Goal: Task Accomplishment & Management: Use online tool/utility

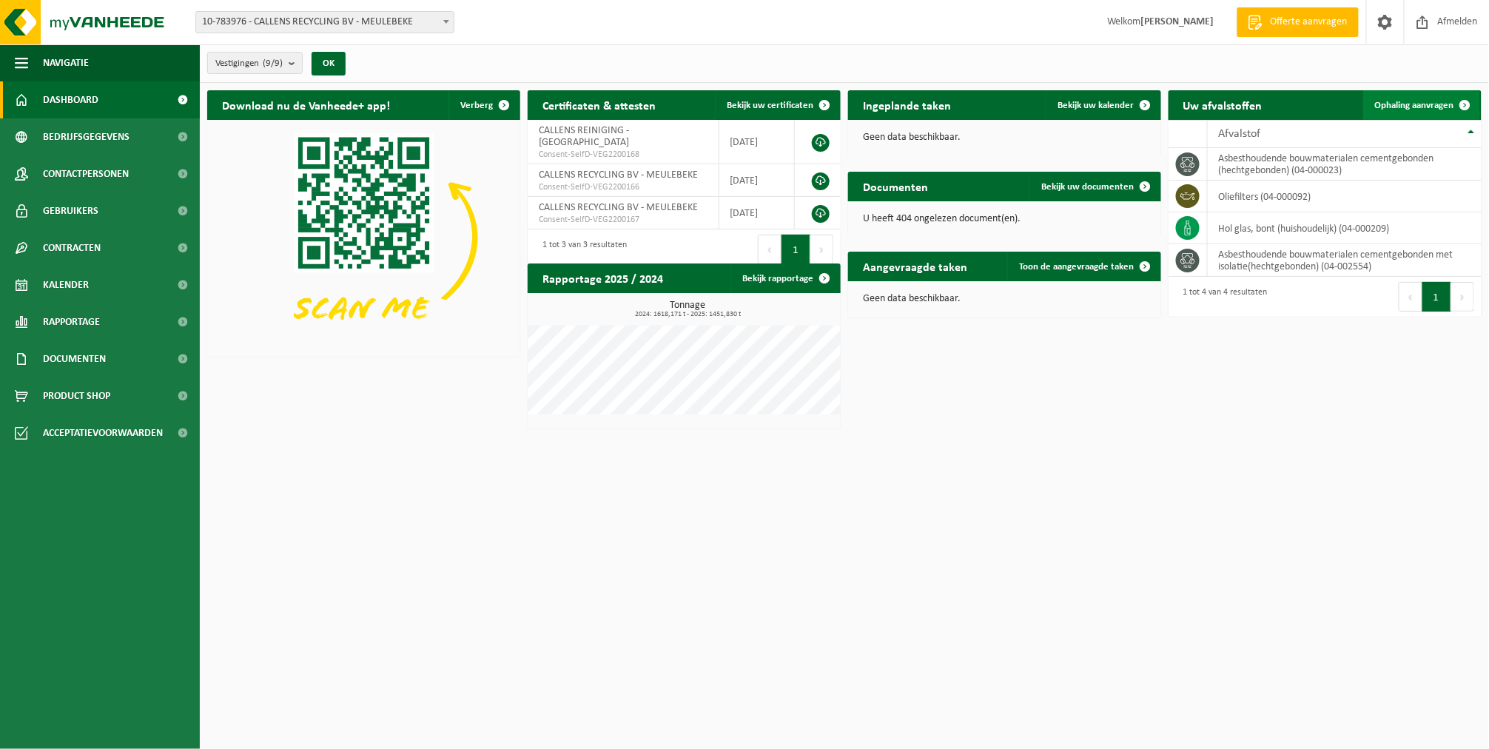
click at [1372, 101] on link "Ophaling aanvragen" at bounding box center [1421, 105] width 117 height 30
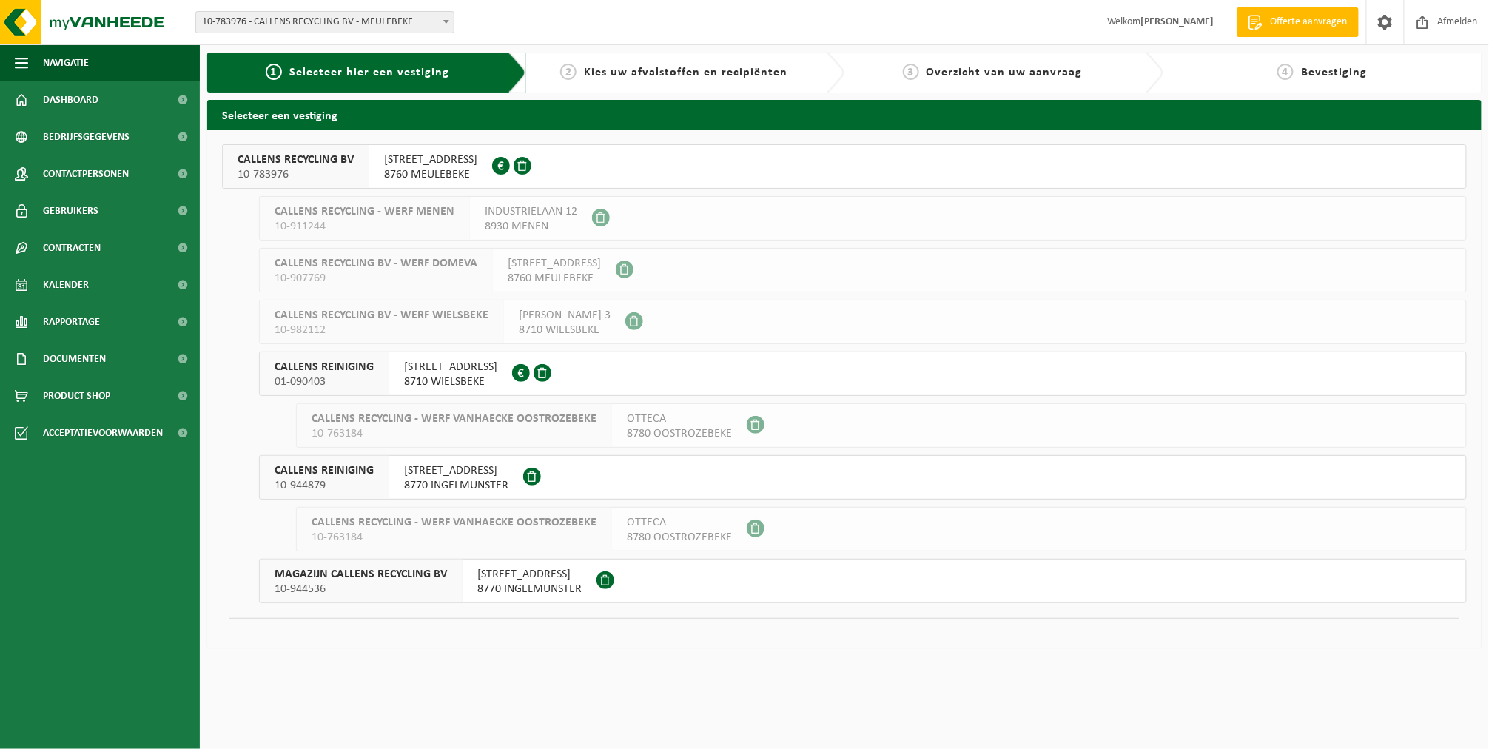
click at [293, 183] on div "CALLENS RECYCLING BV 10-783976" at bounding box center [296, 166] width 147 height 43
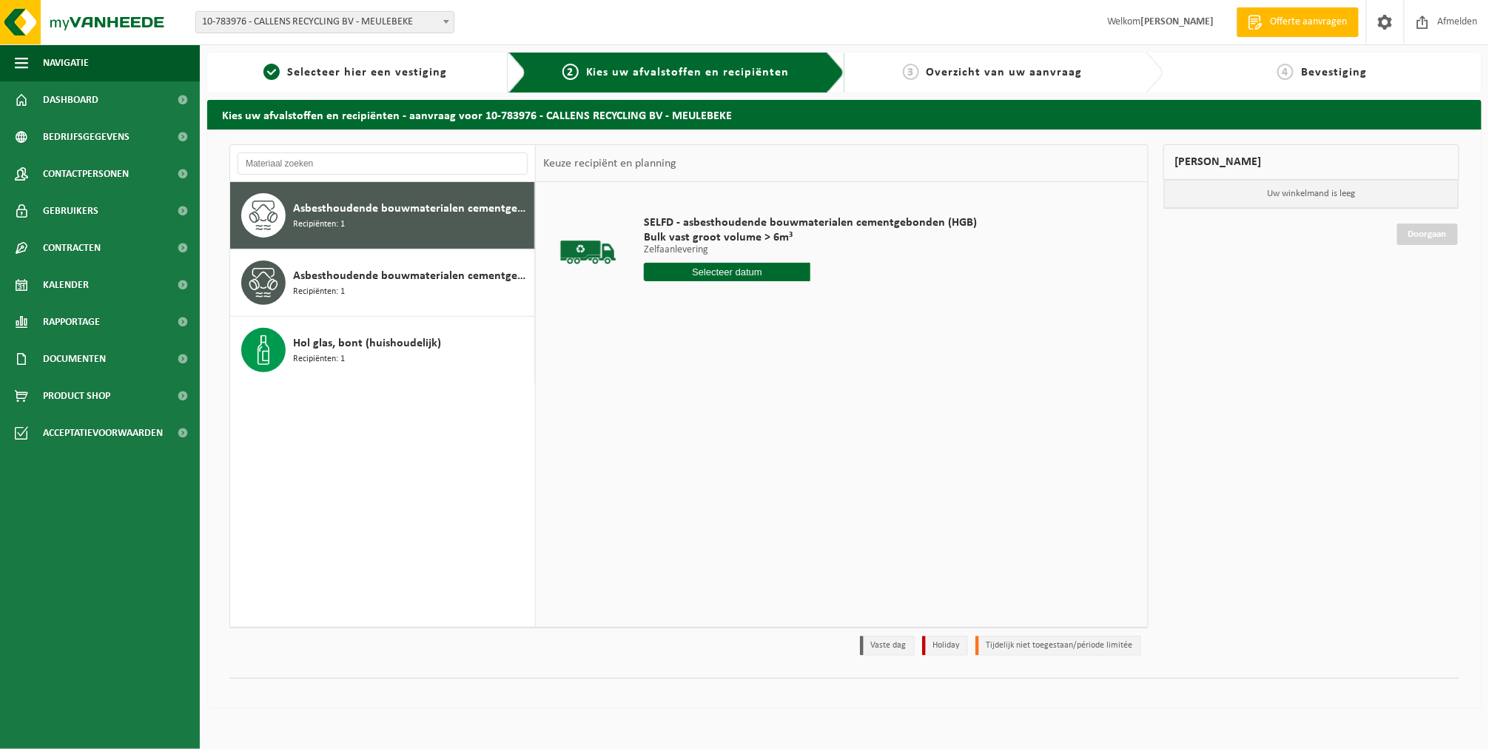
click at [671, 273] on input "text" at bounding box center [727, 272] width 167 height 19
click at [663, 422] on div "22" at bounding box center [658, 427] width 26 height 24
type input "Van 2025-09-22"
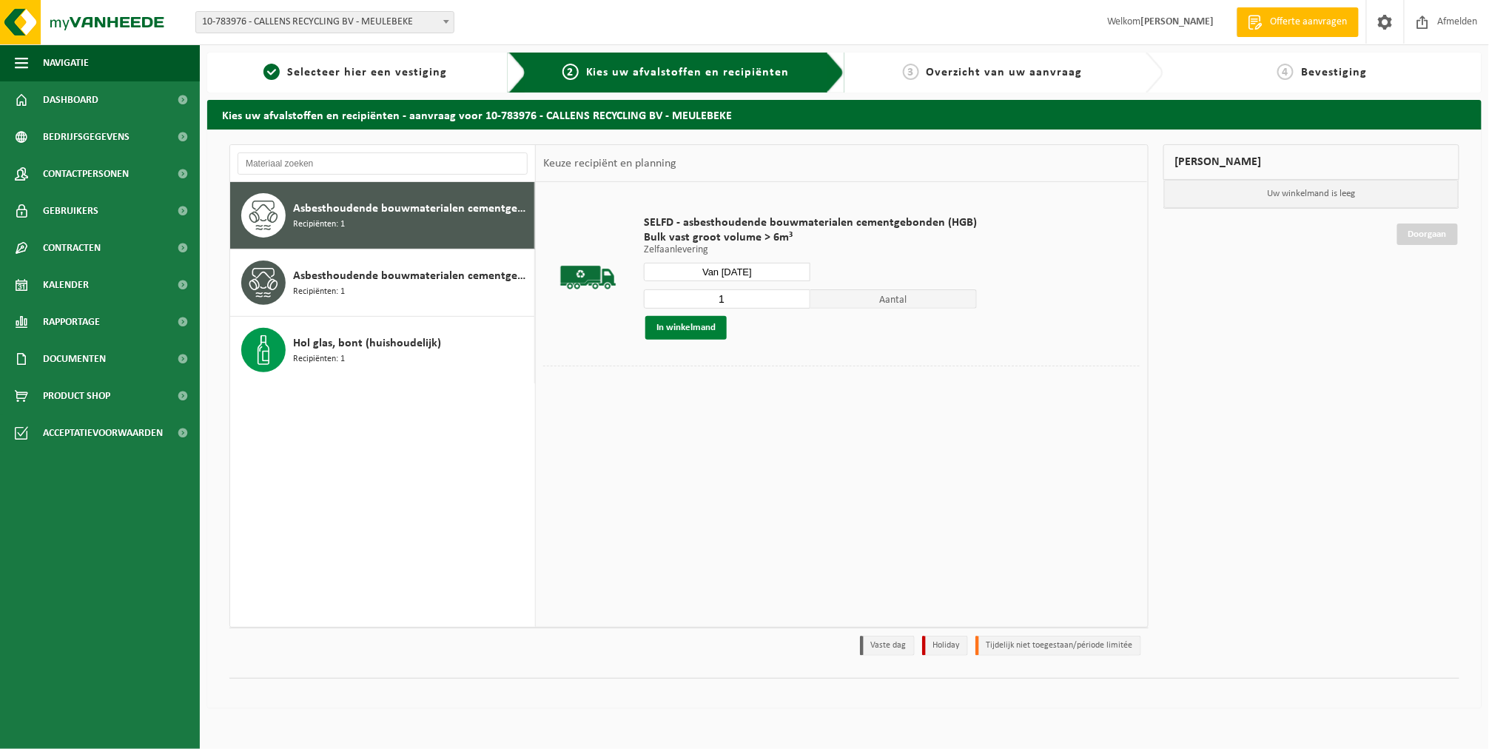
click at [679, 332] on button "In winkelmand" at bounding box center [685, 328] width 81 height 24
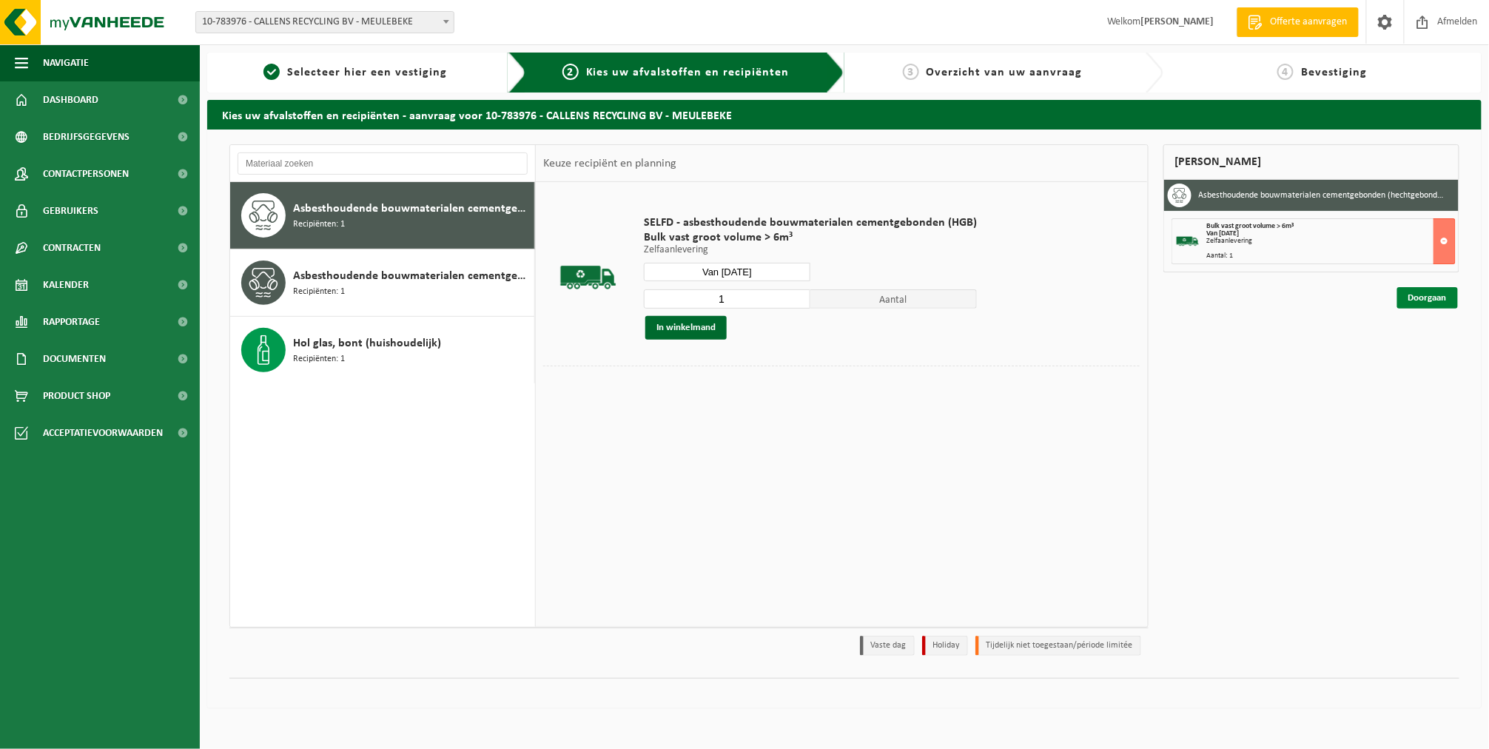
click at [1403, 301] on link "Doorgaan" at bounding box center [1427, 297] width 61 height 21
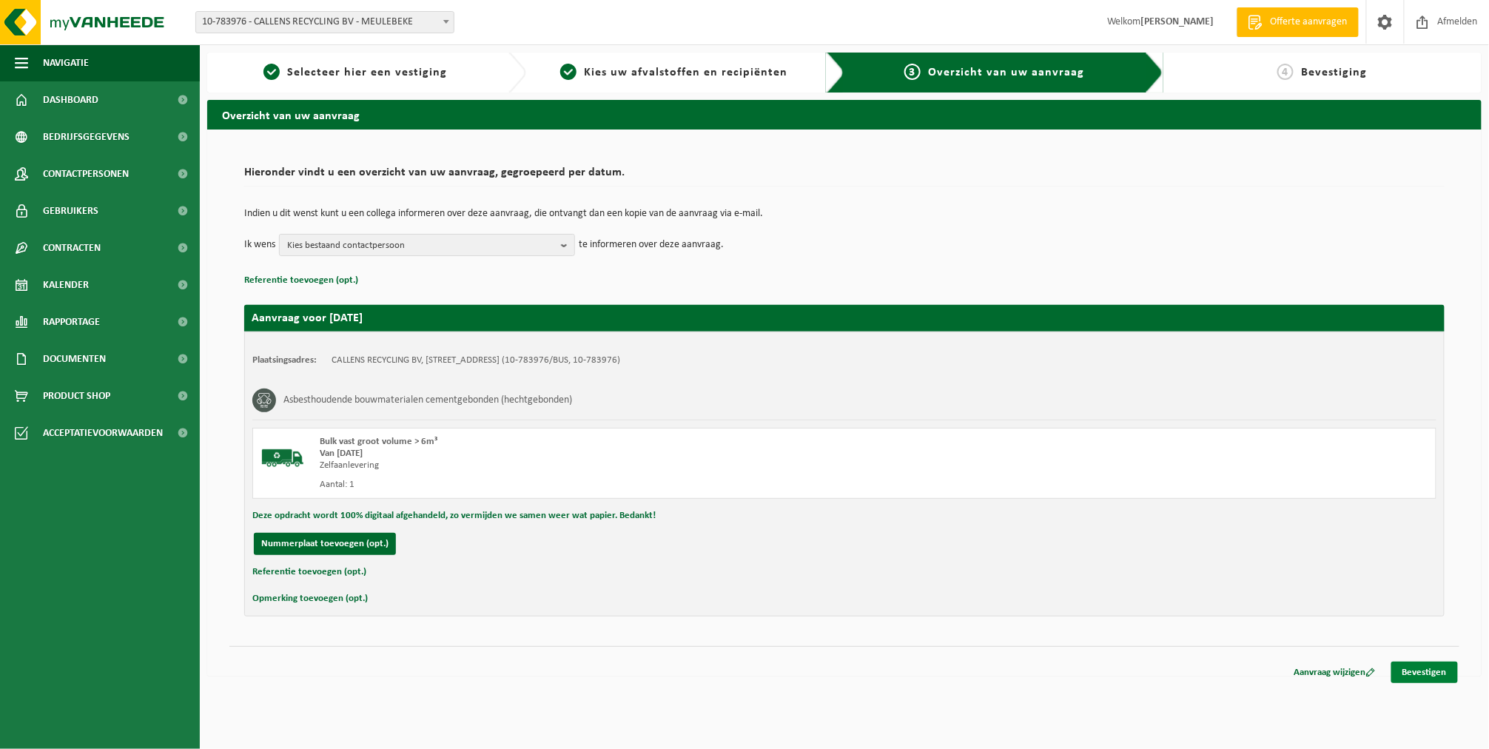
click at [1424, 676] on link "Bevestigen" at bounding box center [1424, 672] width 67 height 21
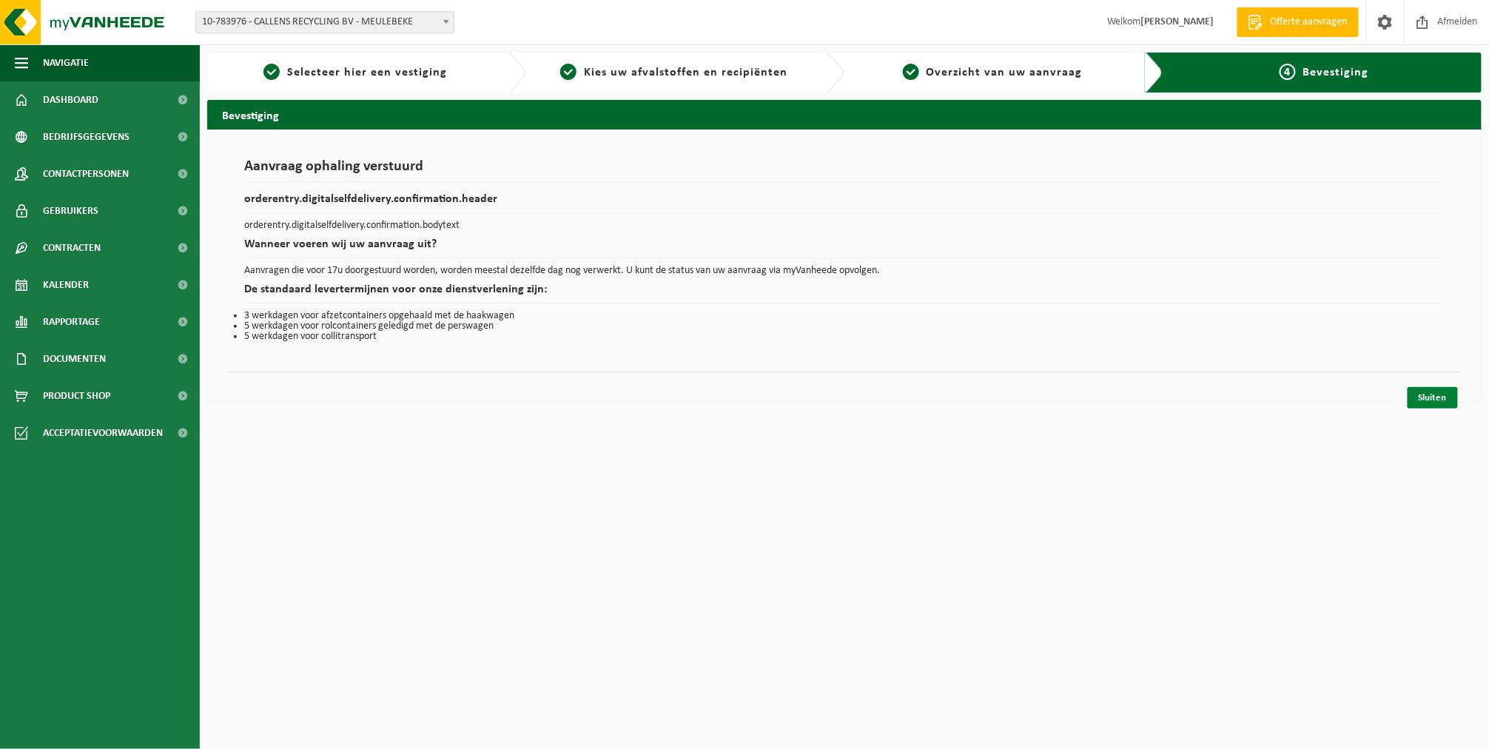
click at [1421, 405] on link "Sluiten" at bounding box center [1433, 397] width 50 height 21
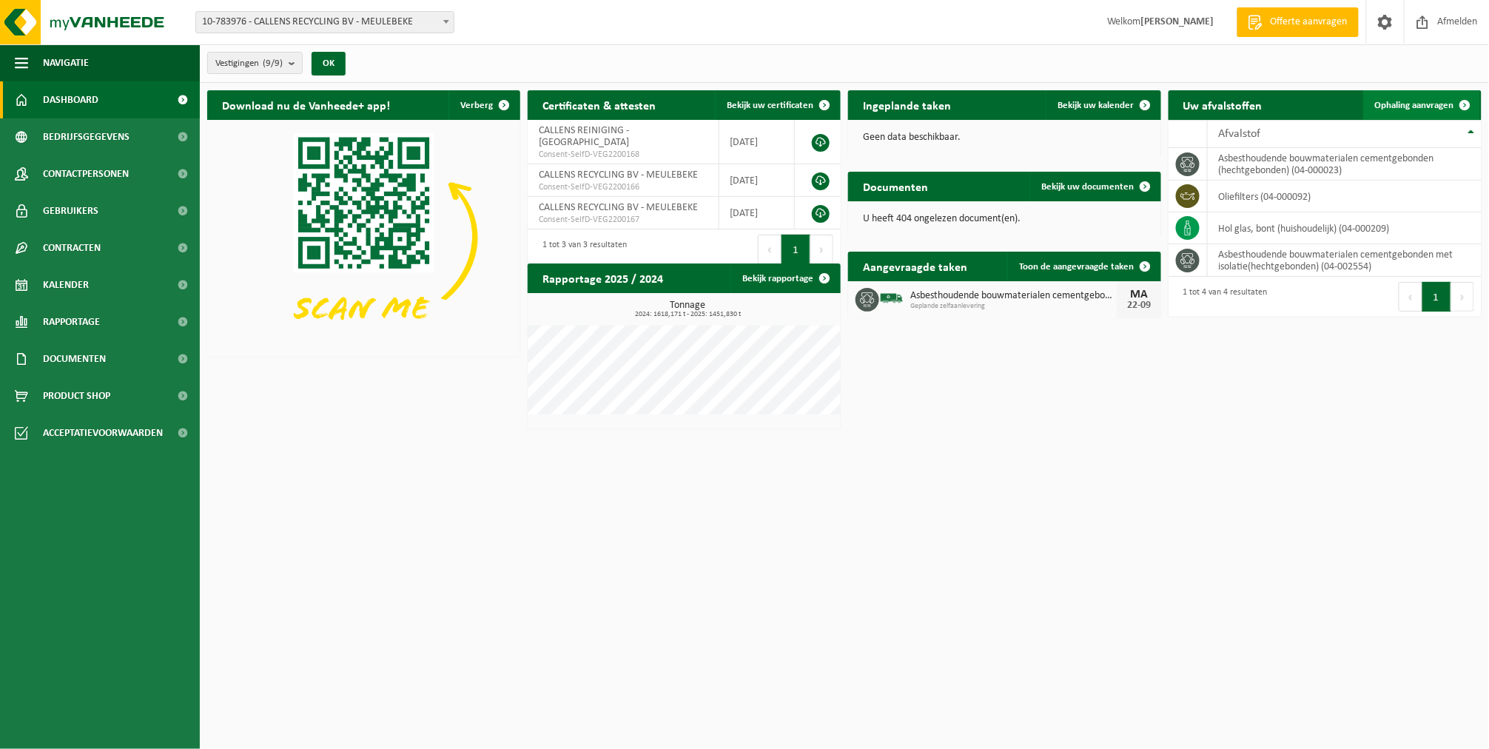
click at [1406, 109] on span "Ophaling aanvragen" at bounding box center [1414, 106] width 79 height 10
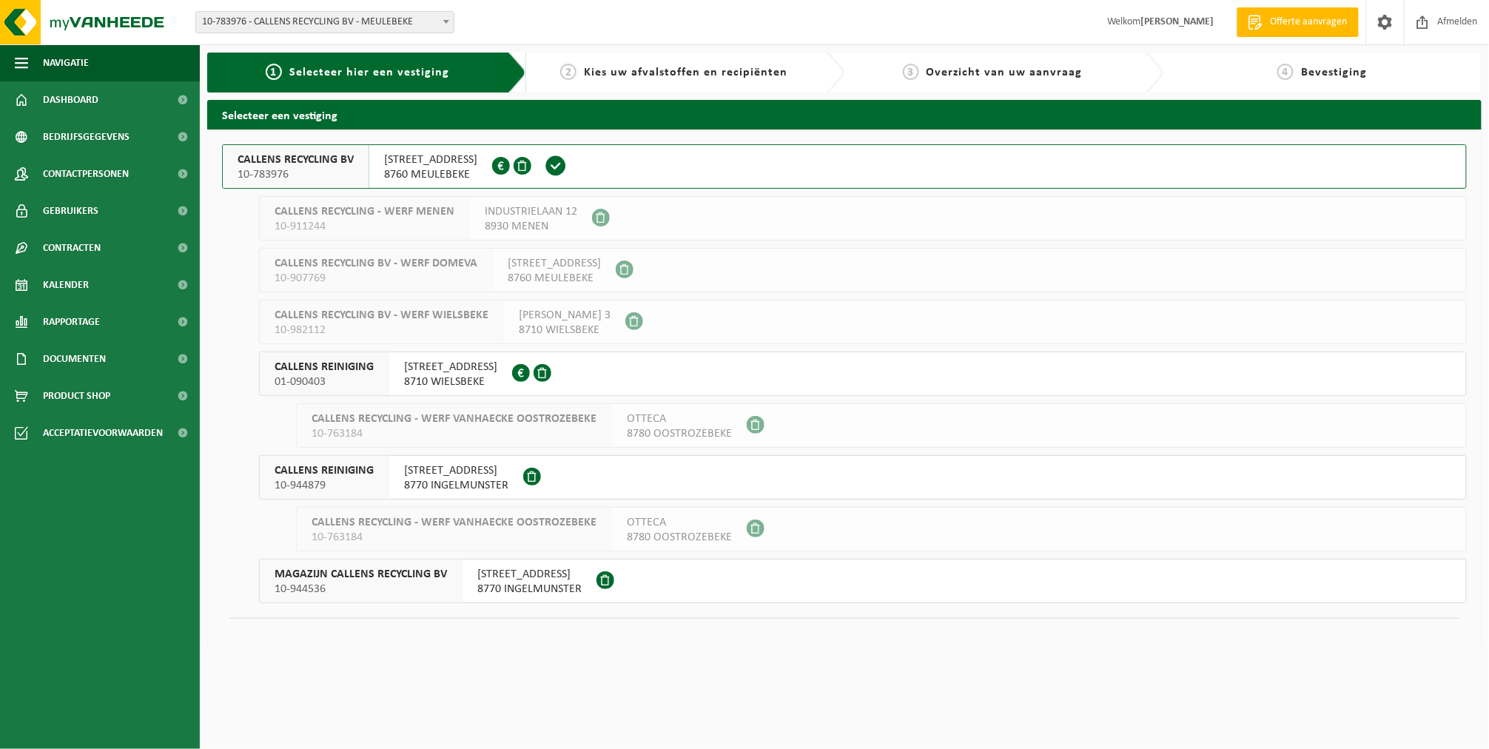
click at [443, 175] on span "8760 MEULEBEKE" at bounding box center [430, 174] width 93 height 15
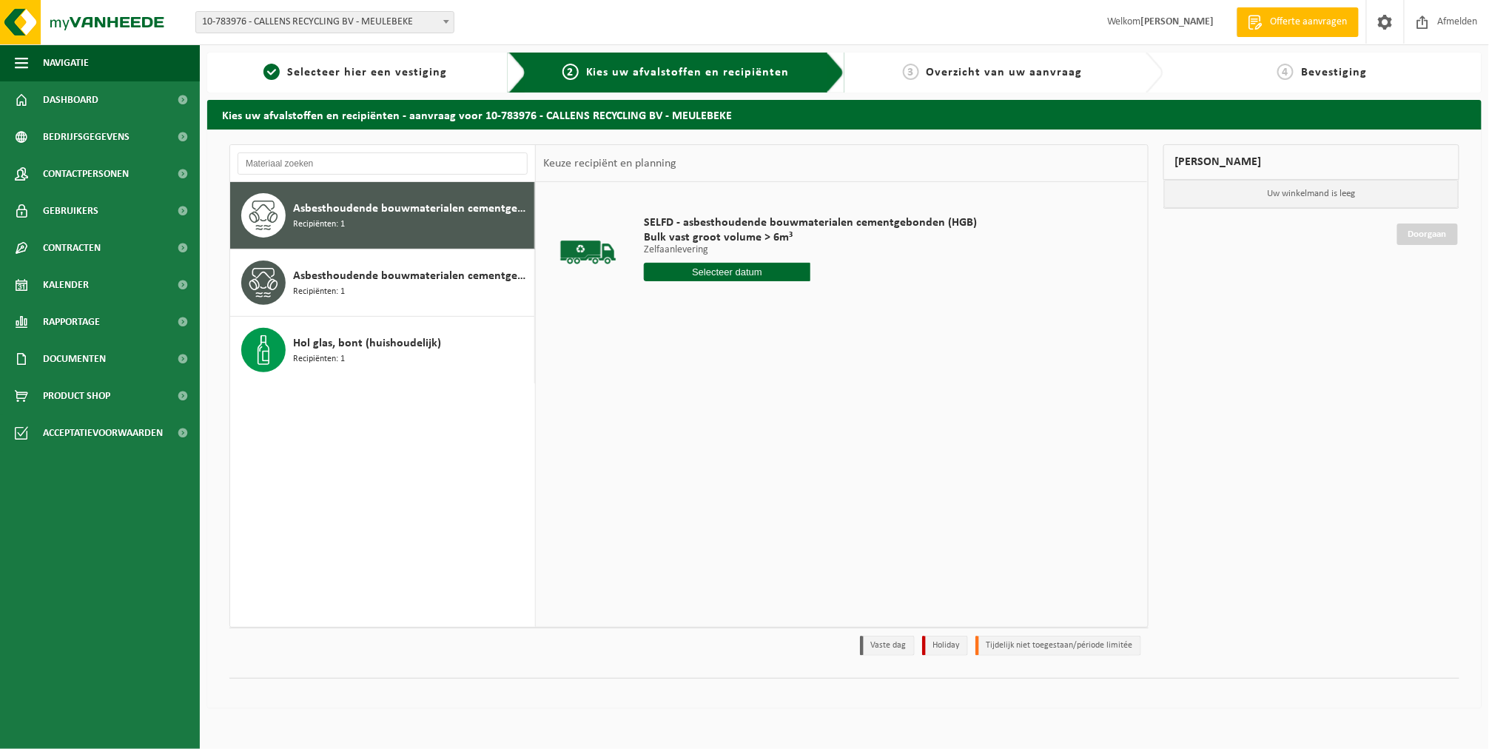
click at [739, 264] on input "text" at bounding box center [727, 272] width 167 height 19
click at [662, 429] on div "22" at bounding box center [658, 427] width 26 height 24
type input "Van 2025-09-22"
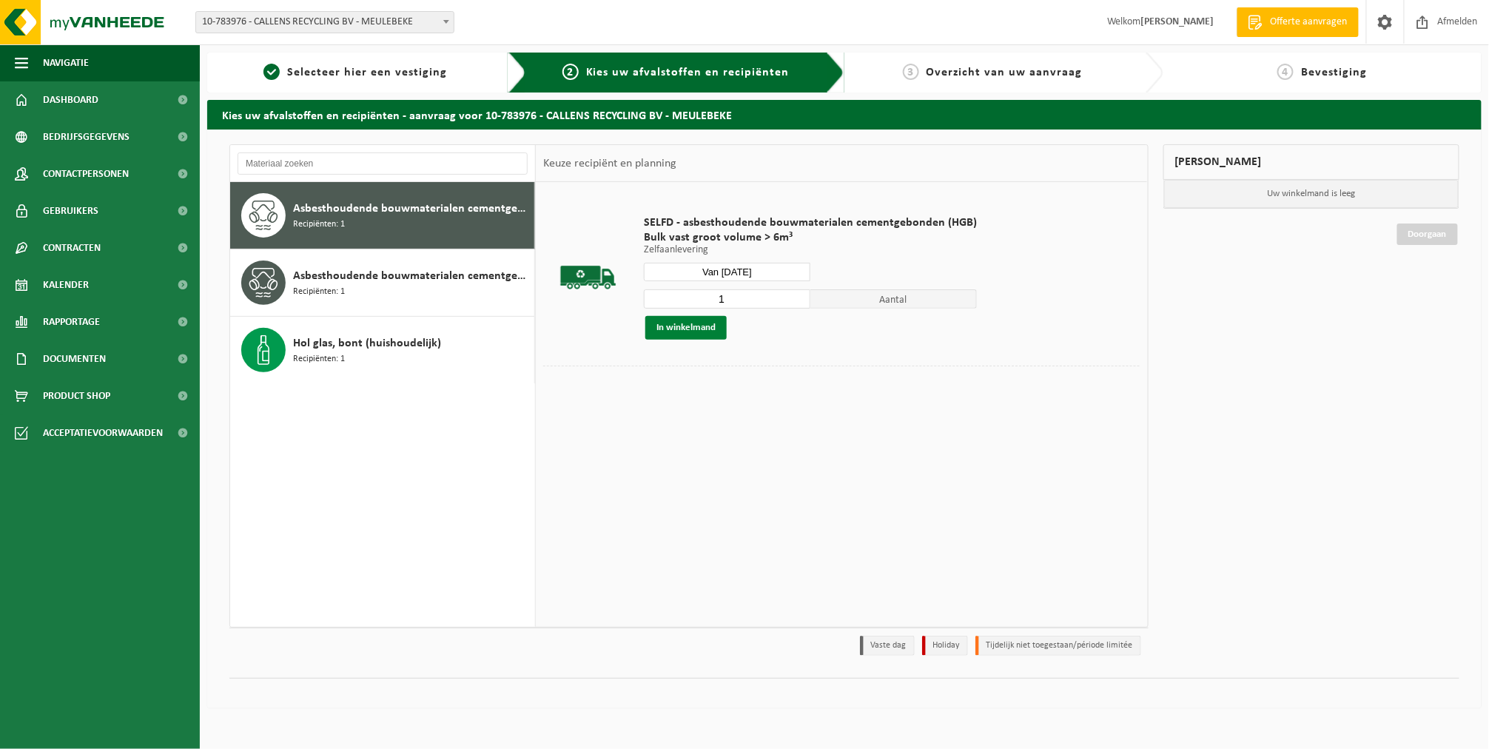
click at [656, 329] on button "In winkelmand" at bounding box center [685, 328] width 81 height 24
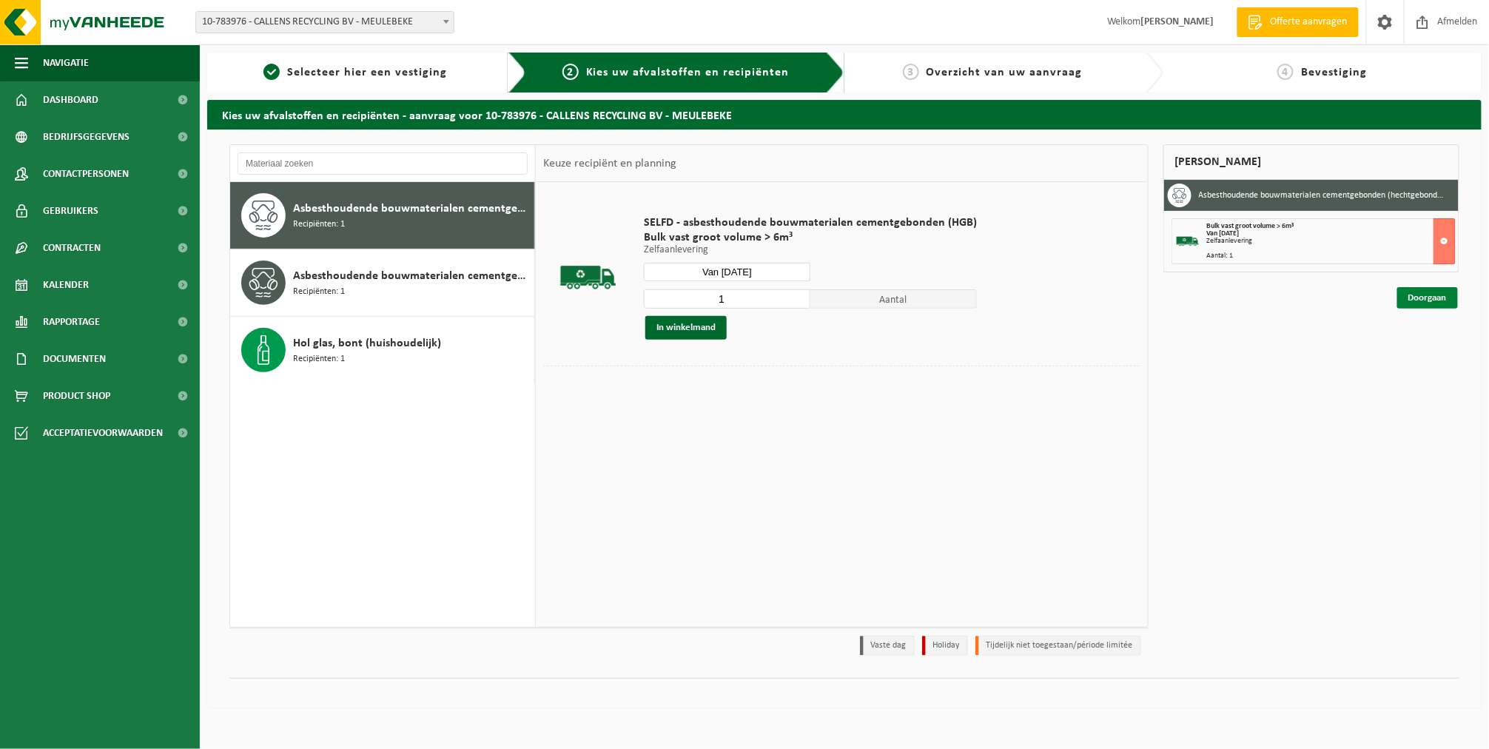
click at [1414, 300] on link "Doorgaan" at bounding box center [1427, 297] width 61 height 21
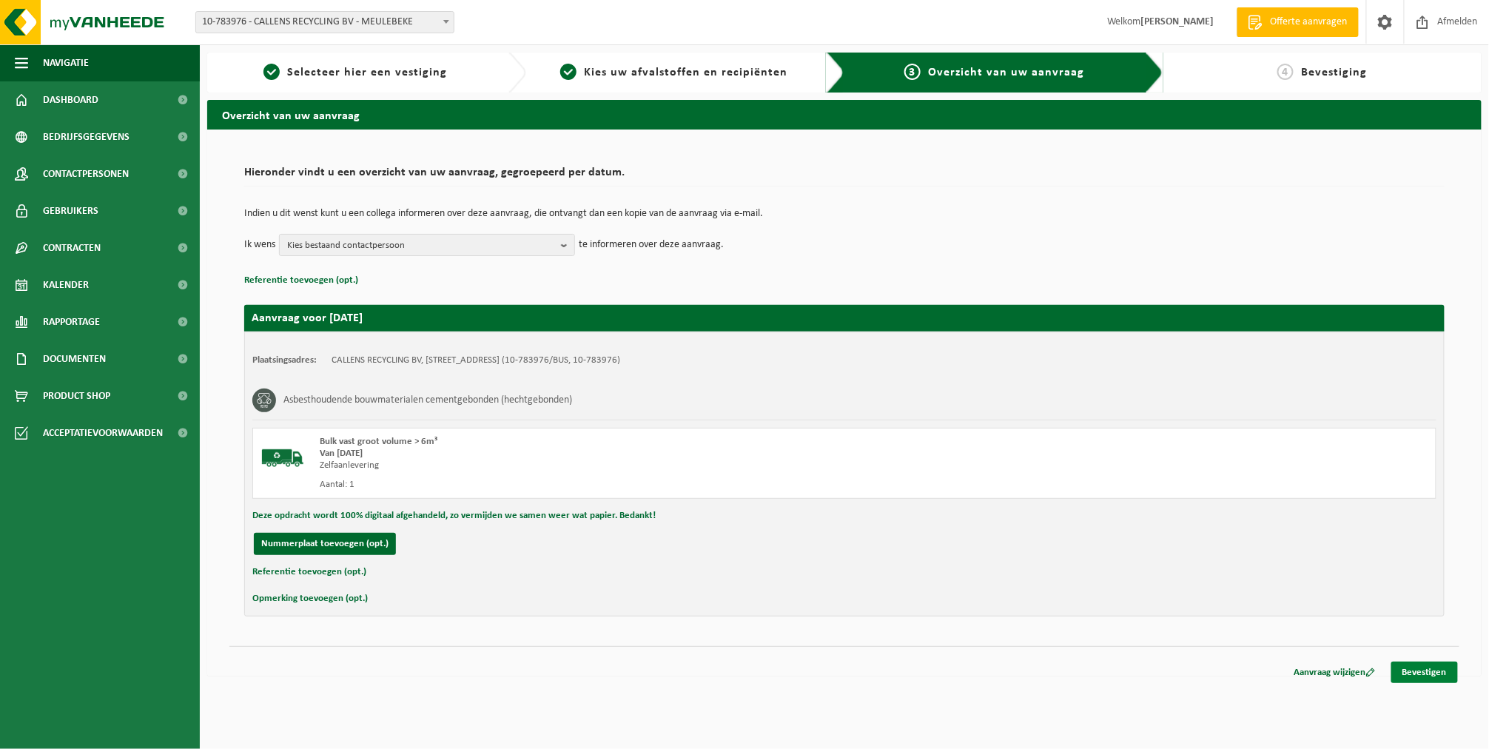
click at [1404, 668] on link "Bevestigen" at bounding box center [1424, 672] width 67 height 21
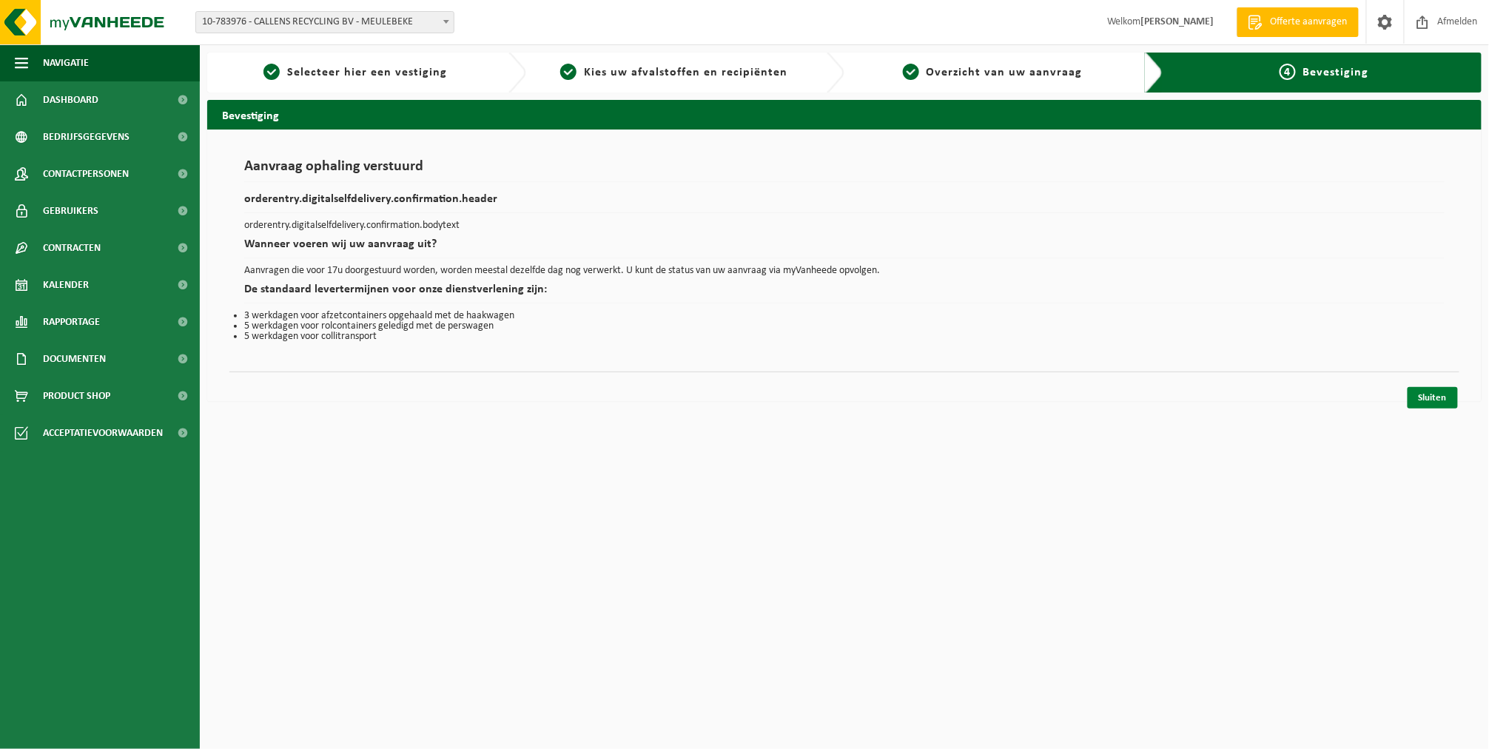
click at [1418, 405] on link "Sluiten" at bounding box center [1433, 397] width 50 height 21
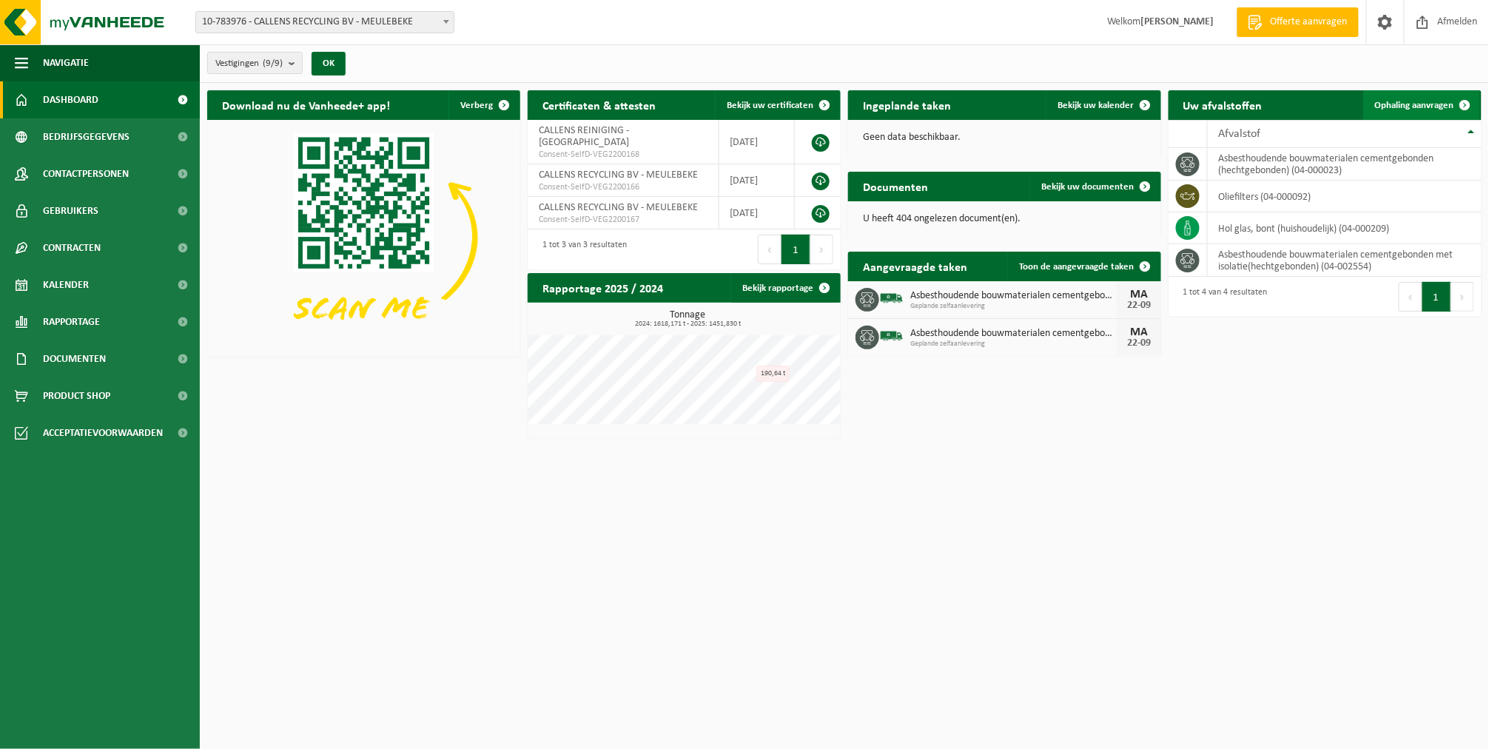
click at [1401, 104] on span "Ophaling aanvragen" at bounding box center [1414, 106] width 79 height 10
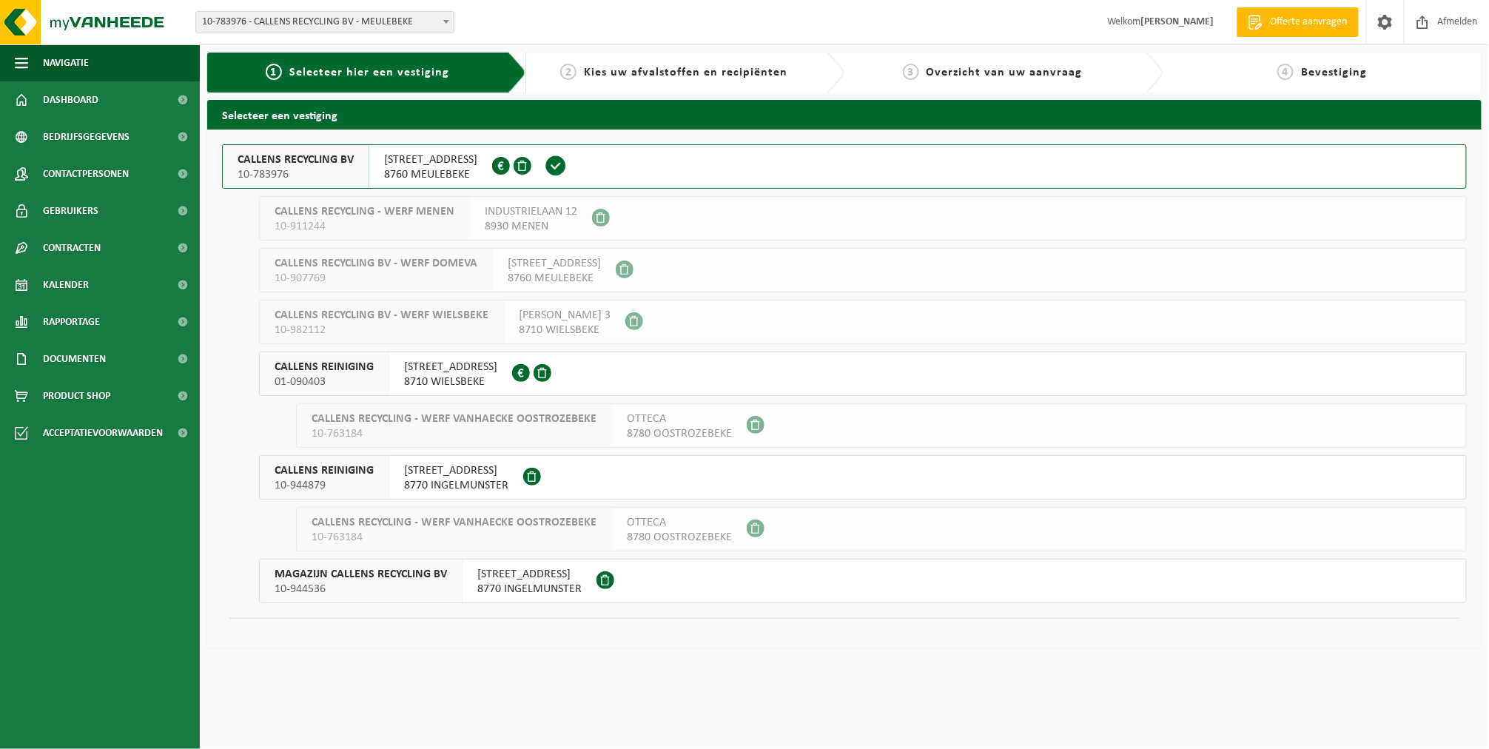
click at [400, 175] on span "8760 MEULEBEKE" at bounding box center [430, 174] width 93 height 15
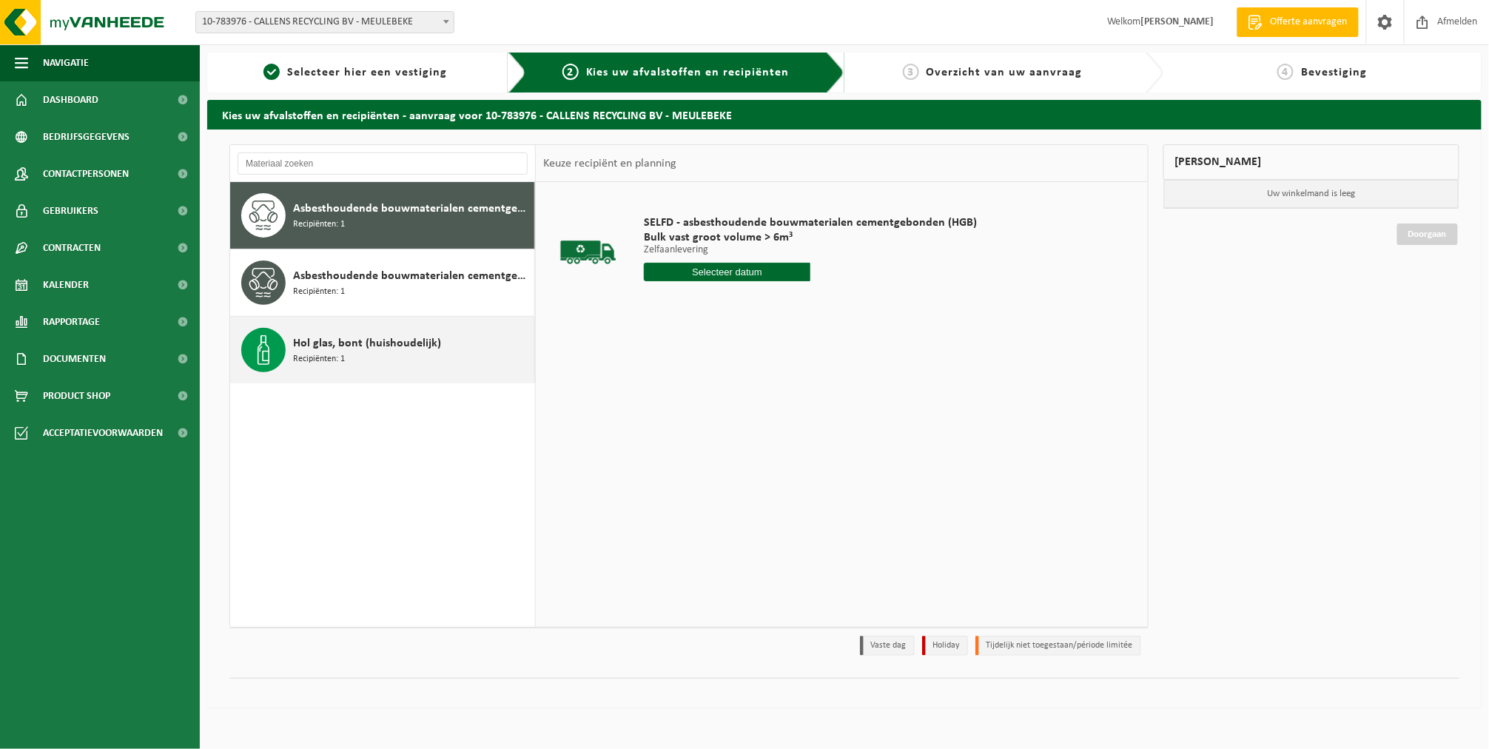
click at [394, 347] on span "Hol glas, bont (huishoudelijk)" at bounding box center [367, 344] width 148 height 18
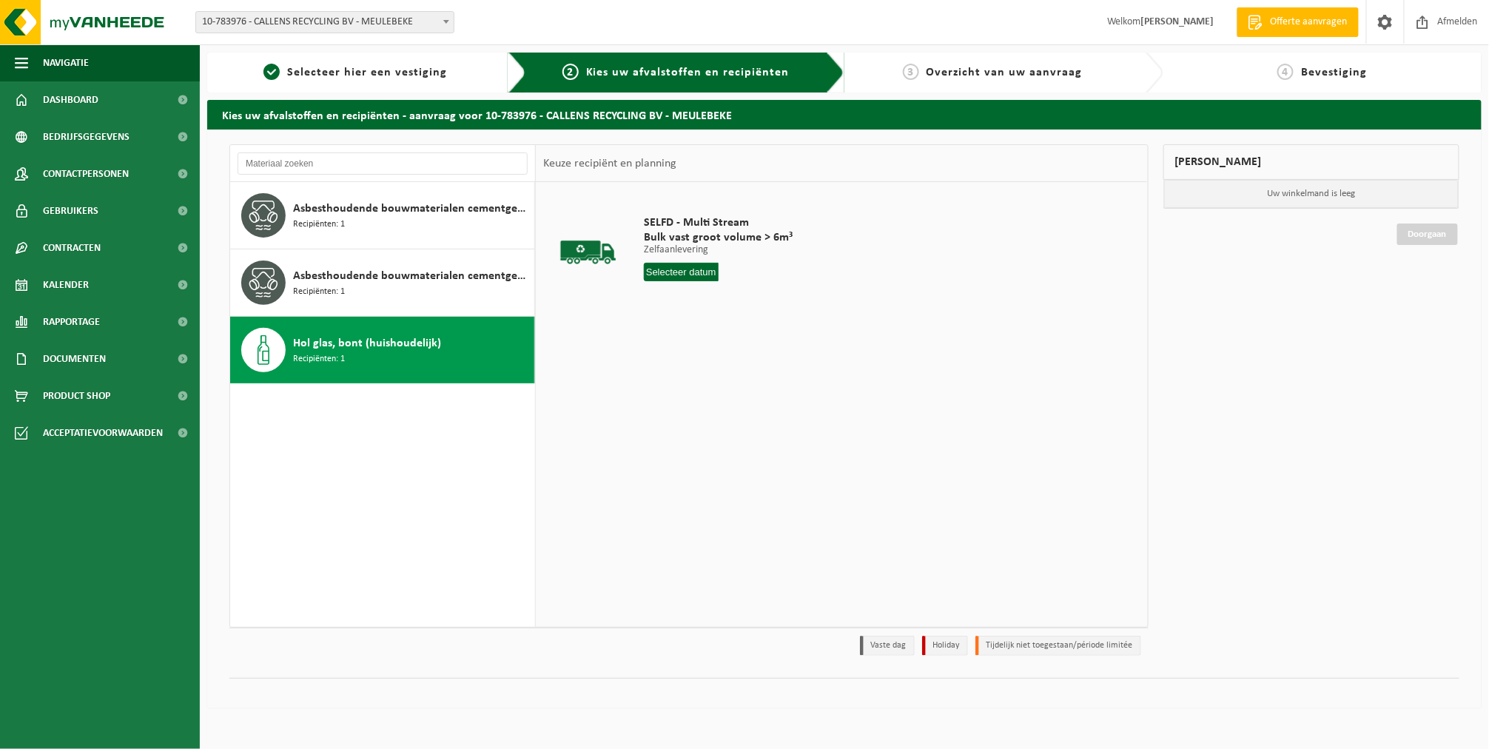
click at [685, 278] on input "text" at bounding box center [681, 272] width 75 height 19
click at [662, 426] on div "22" at bounding box center [658, 427] width 26 height 24
type input "Van 2025-09-22"
click at [668, 320] on button "In winkelmand" at bounding box center [685, 328] width 81 height 24
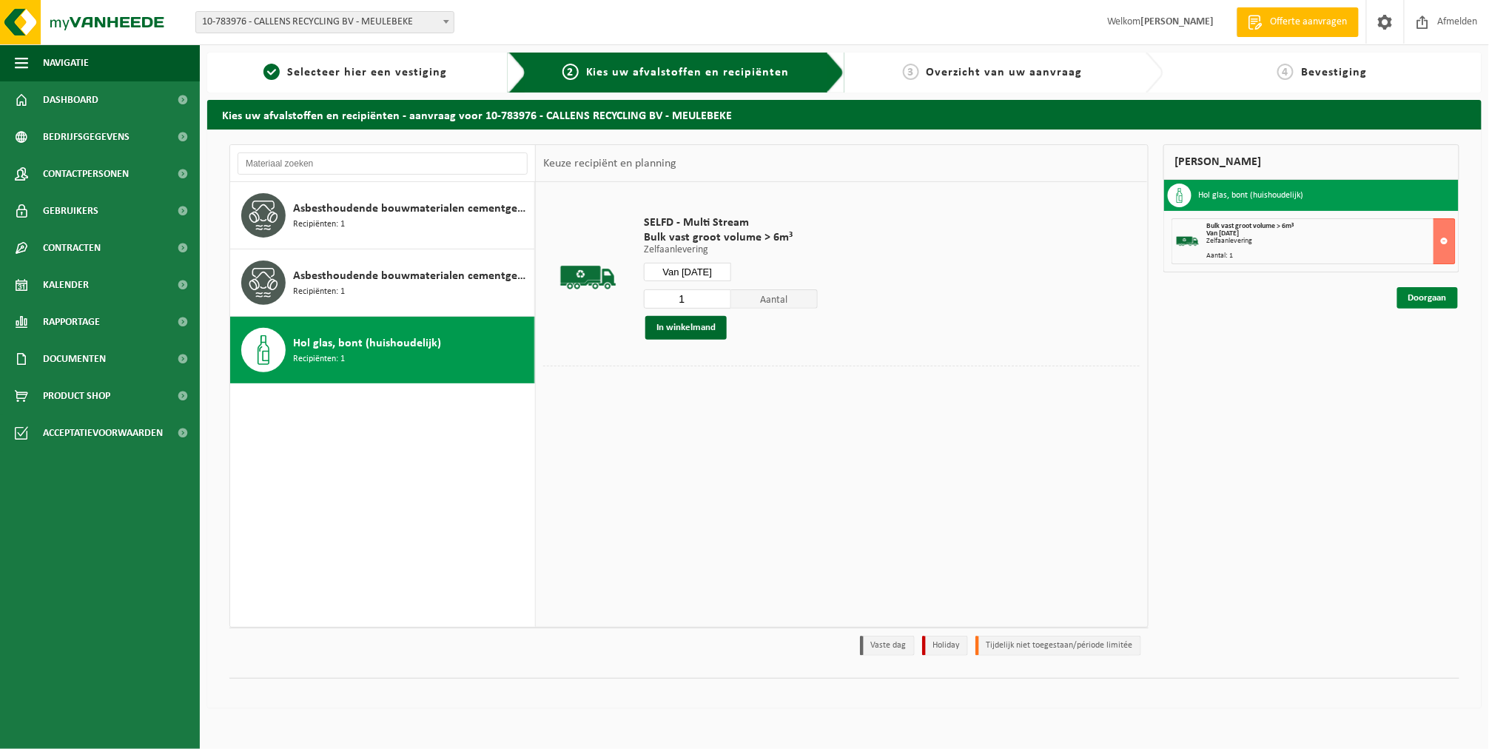
click at [1441, 297] on link "Doorgaan" at bounding box center [1427, 297] width 61 height 21
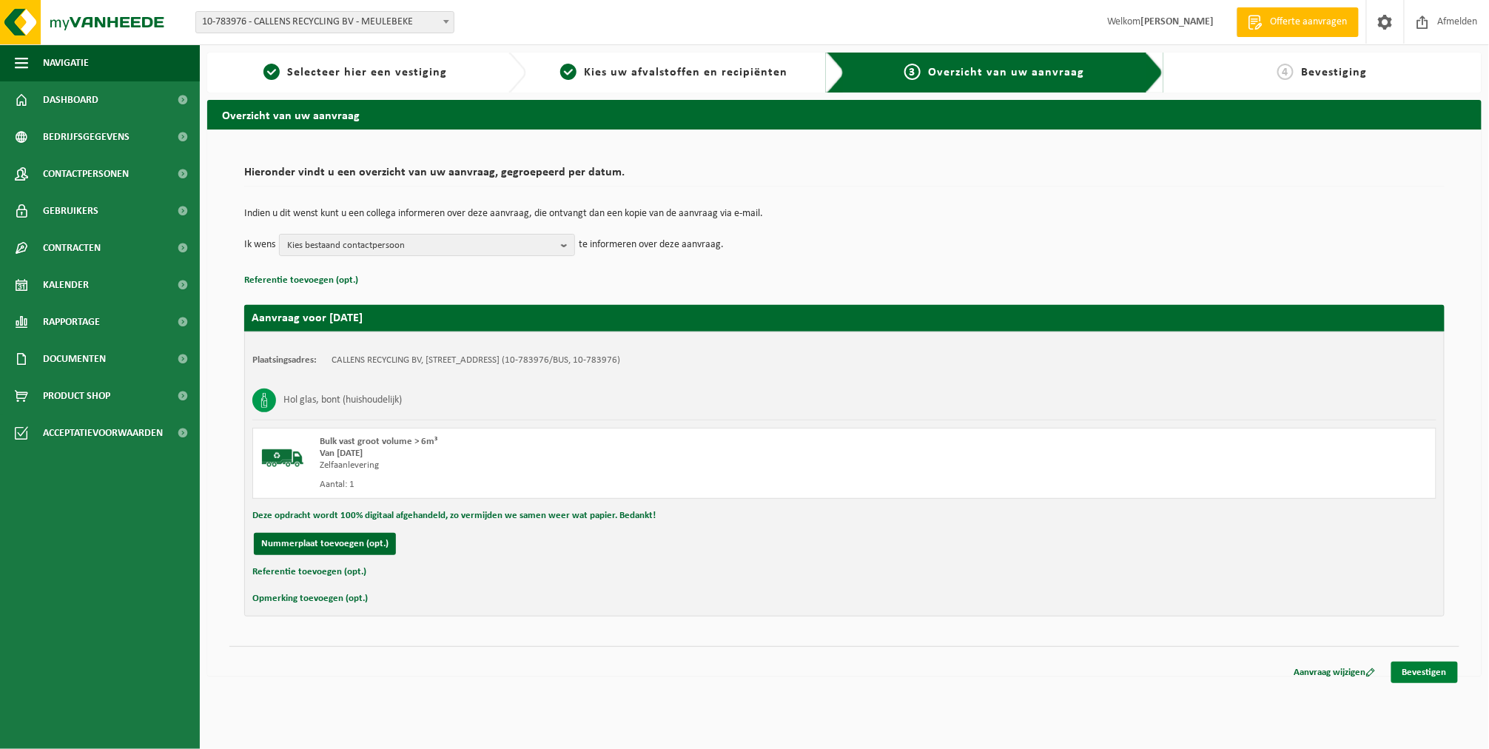
click at [1423, 666] on link "Bevestigen" at bounding box center [1424, 672] width 67 height 21
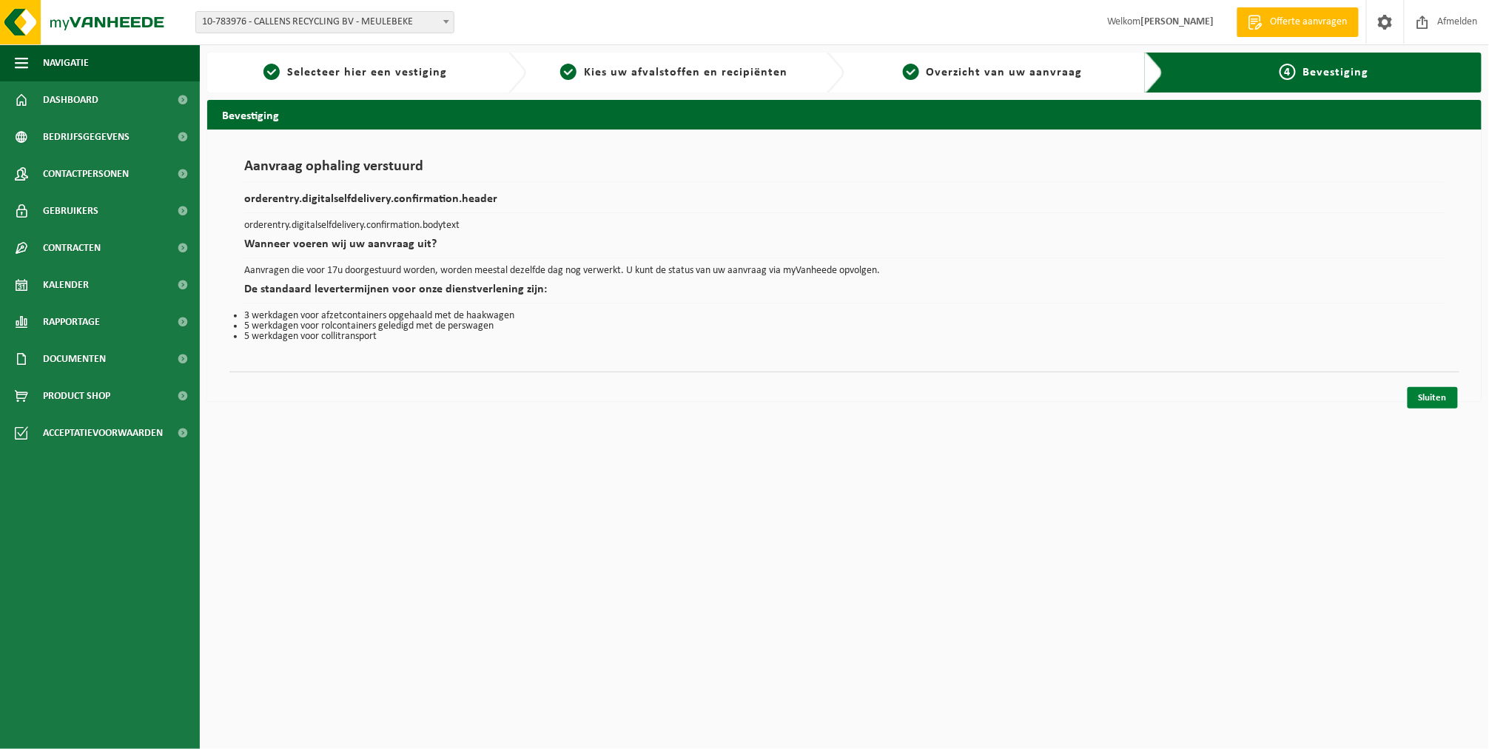
click at [1425, 402] on link "Sluiten" at bounding box center [1433, 397] width 50 height 21
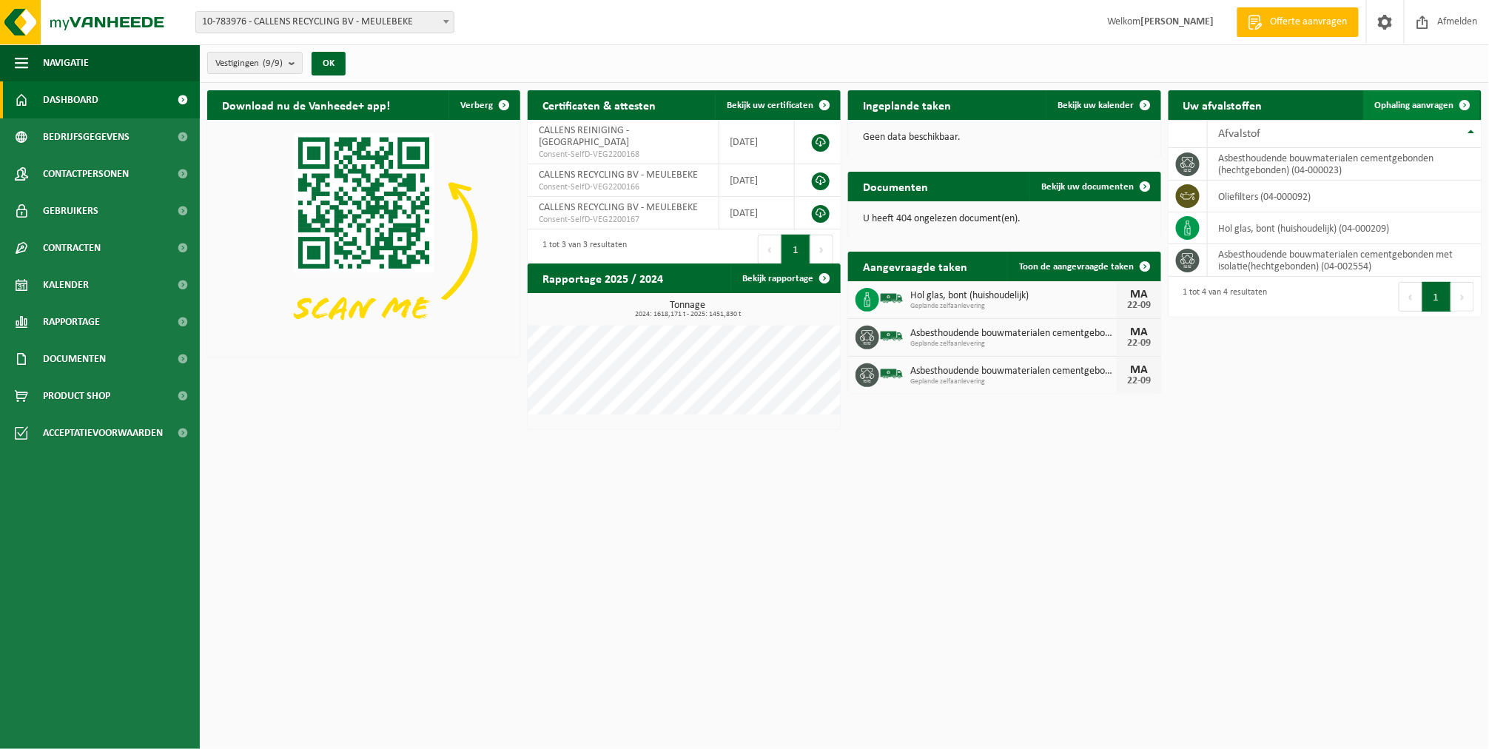
click at [1423, 112] on link "Ophaling aanvragen" at bounding box center [1421, 105] width 117 height 30
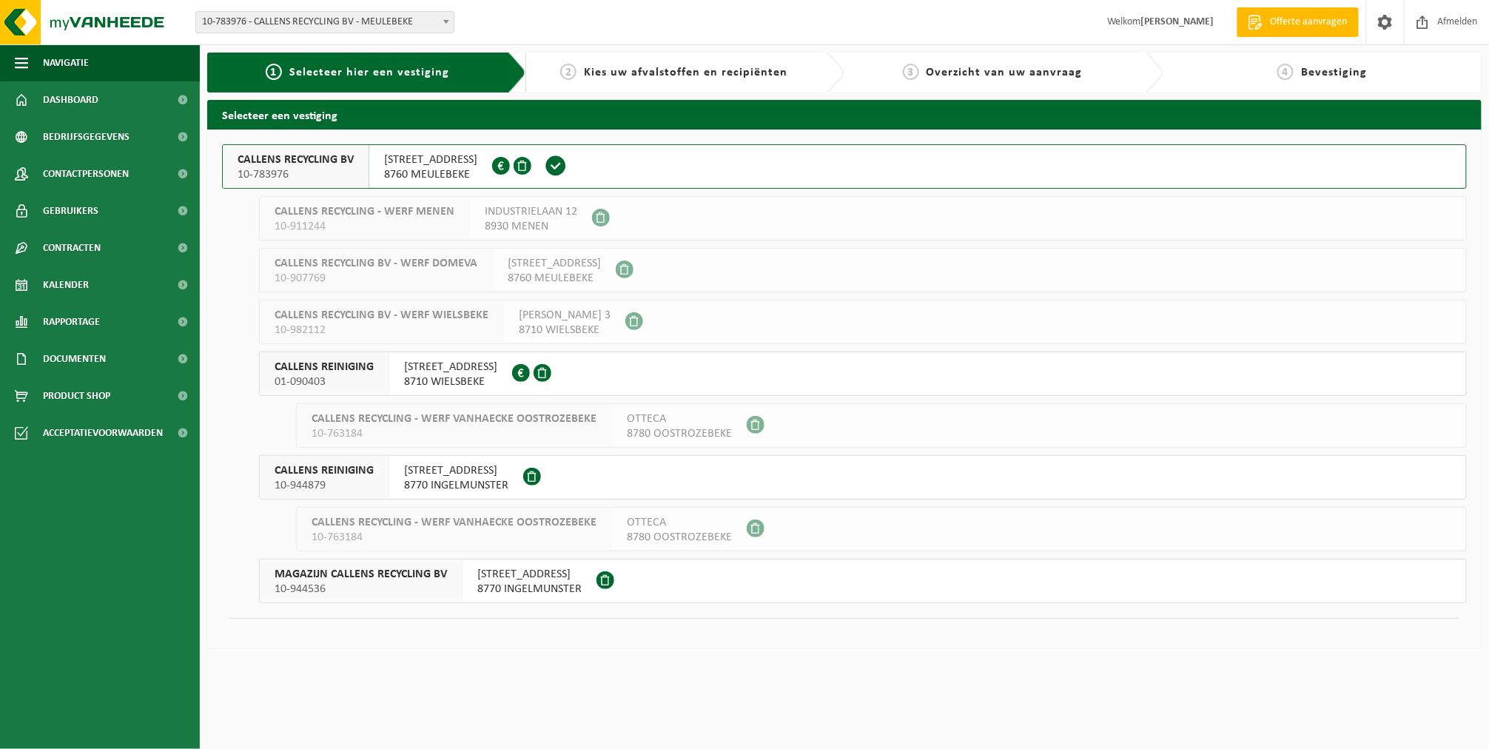
click at [352, 172] on span "10-783976" at bounding box center [296, 174] width 116 height 15
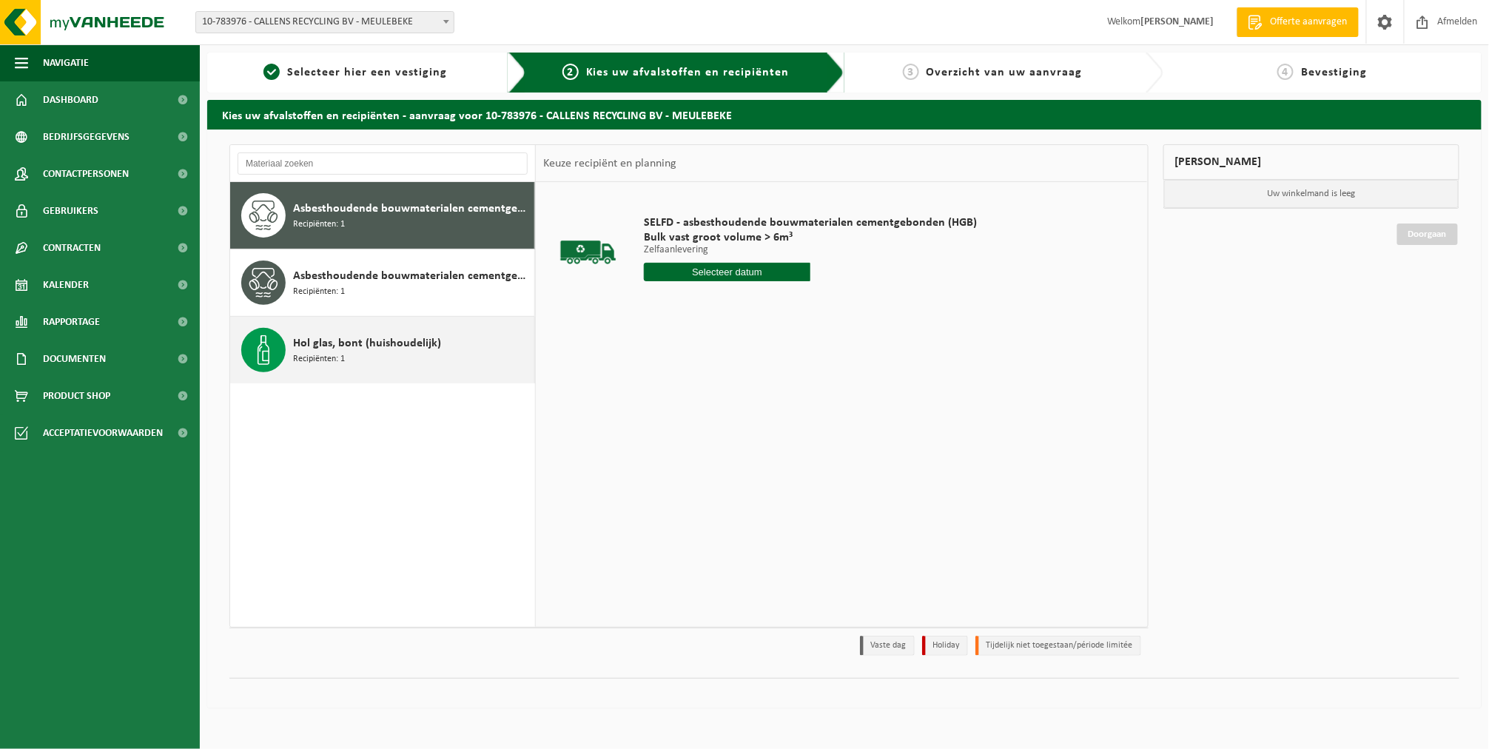
click at [344, 346] on span "Hol glas, bont (huishoudelijk)" at bounding box center [367, 344] width 148 height 18
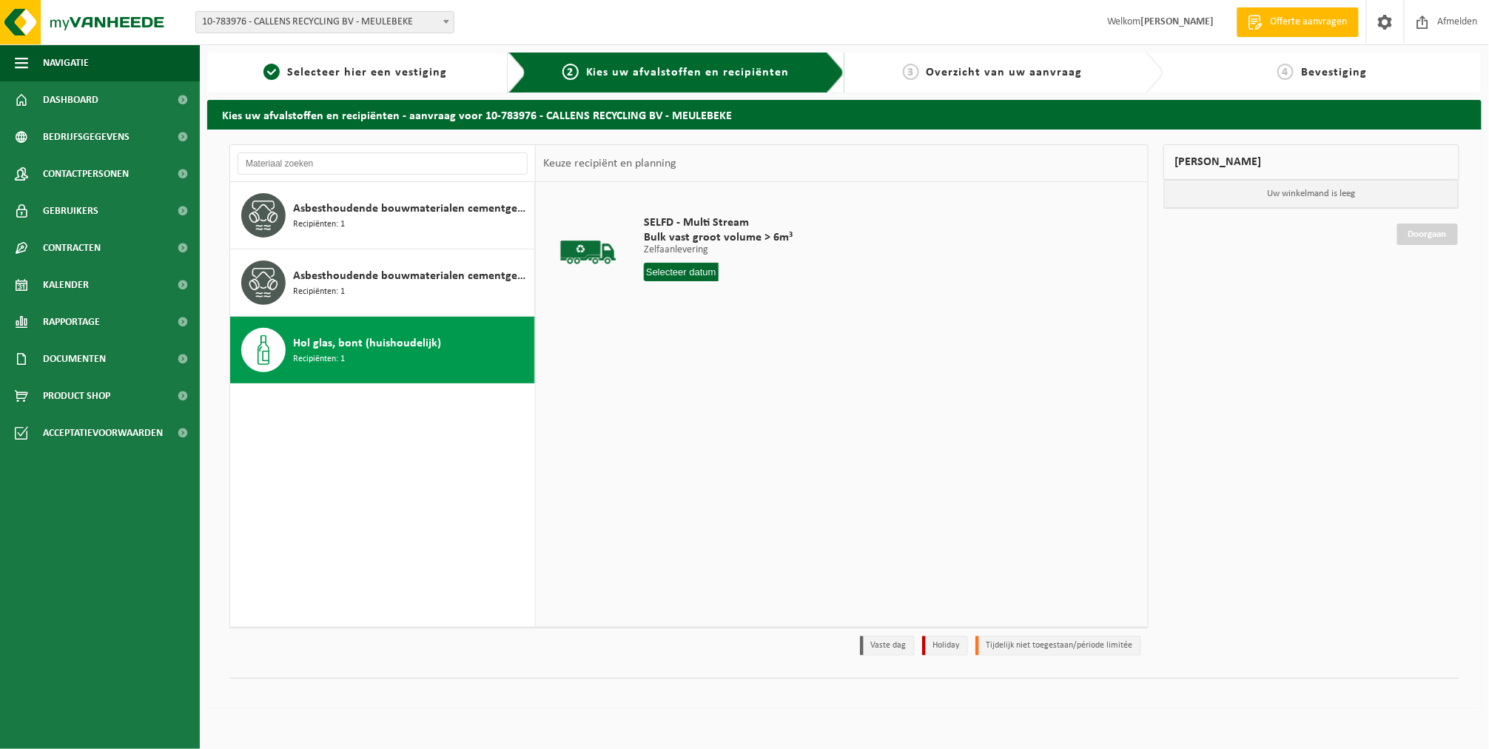
click at [662, 278] on input "text" at bounding box center [681, 272] width 75 height 19
click at [665, 423] on div "22" at bounding box center [658, 427] width 26 height 24
type input "Van 2025-09-22"
click at [687, 323] on button "In winkelmand" at bounding box center [685, 328] width 81 height 24
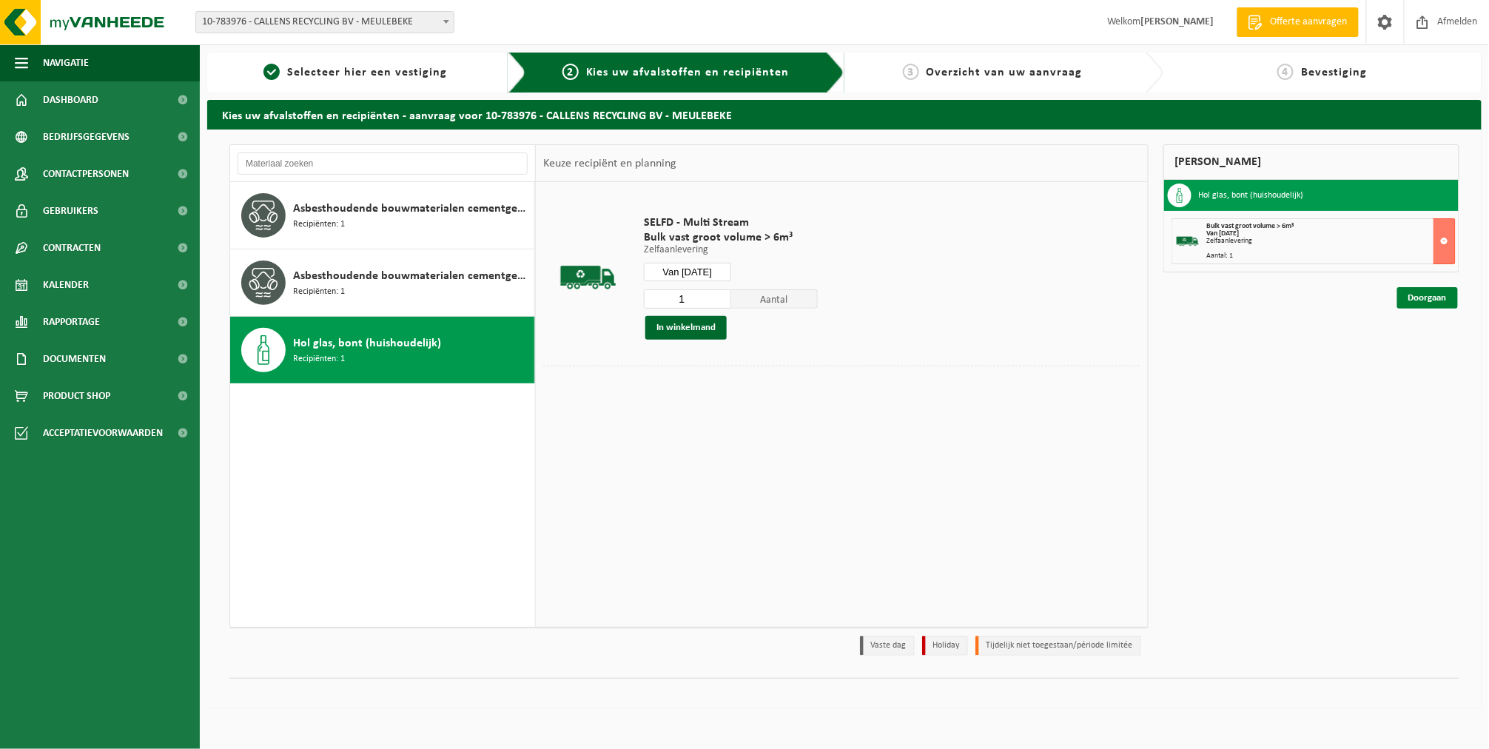
click at [1443, 291] on link "Doorgaan" at bounding box center [1427, 297] width 61 height 21
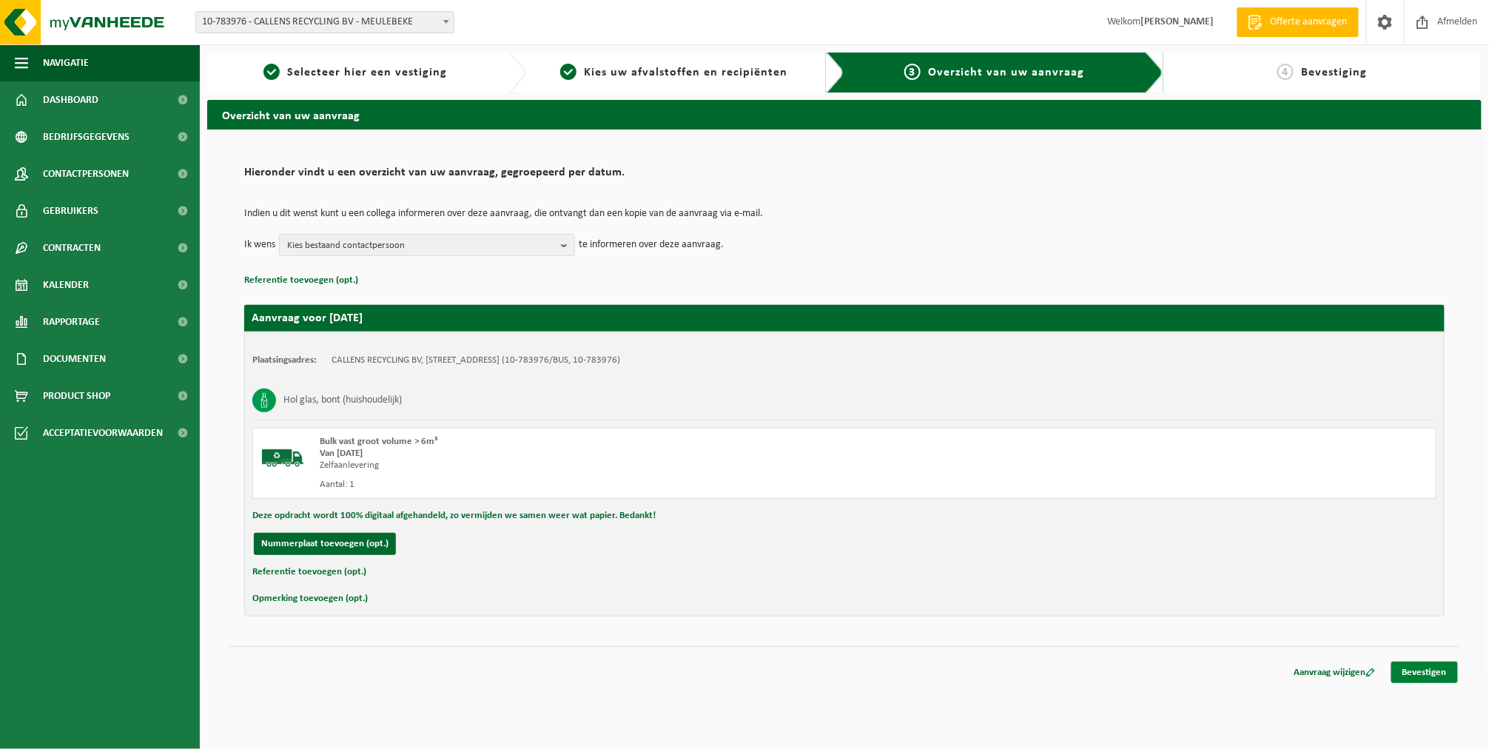
click at [1418, 674] on link "Bevestigen" at bounding box center [1424, 672] width 67 height 21
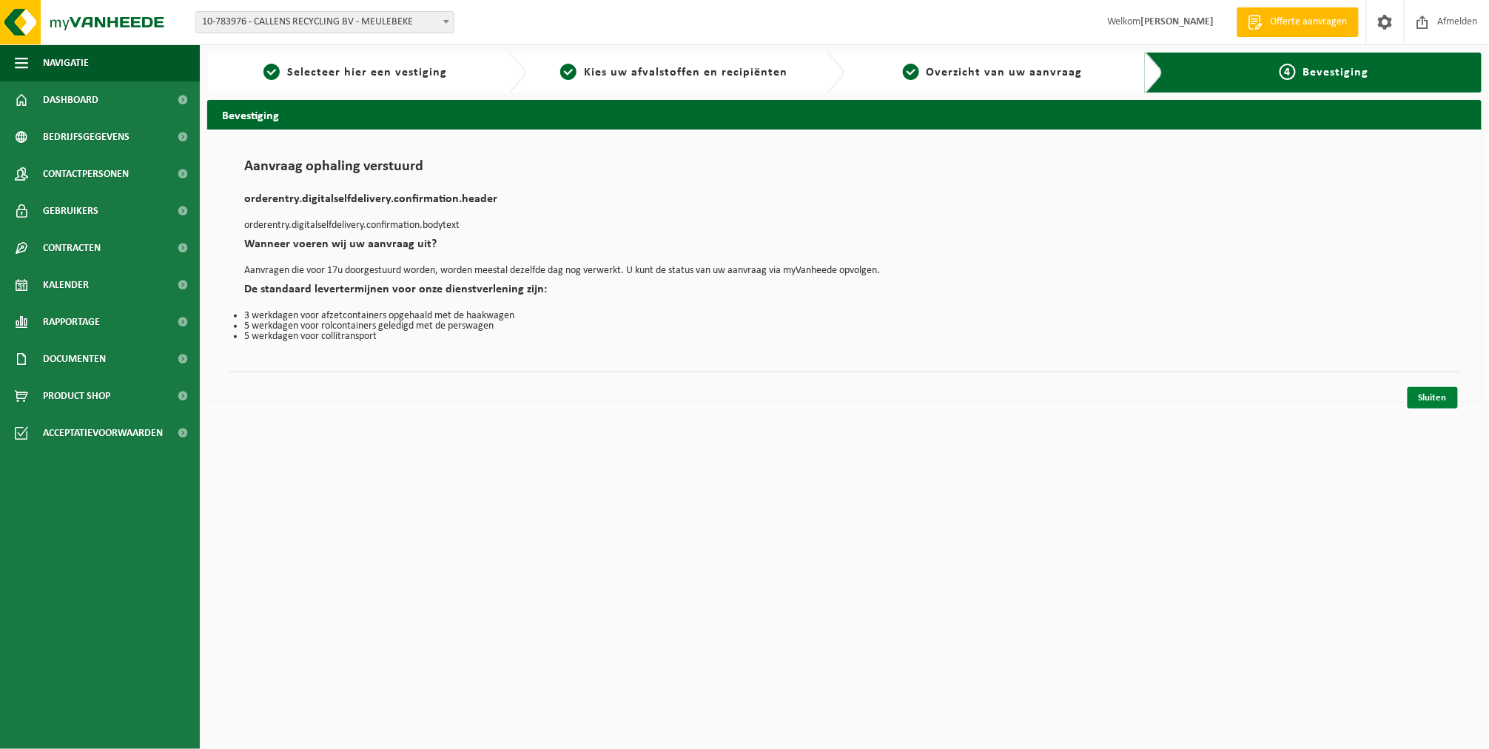
click at [1427, 388] on link "Sluiten" at bounding box center [1433, 397] width 50 height 21
